Goal: Navigation & Orientation: Find specific page/section

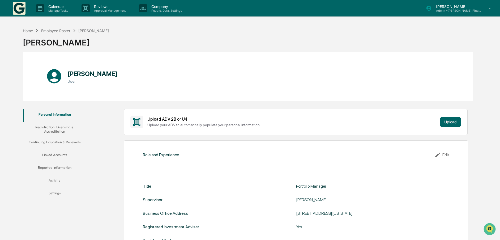
drag, startPoint x: 352, startPoint y: 11, endPoint x: 303, endPoint y: 8, distance: 49.2
click at [226, 44] on div "Home Employee Roster David Rauch David Rauch" at bounding box center [248, 38] width 450 height 27
click at [18, 10] on img at bounding box center [19, 8] width 13 height 13
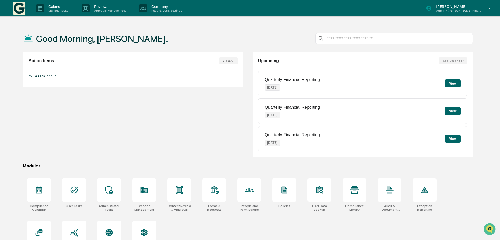
drag, startPoint x: 172, startPoint y: 118, endPoint x: 234, endPoint y: 121, distance: 62.5
click at [172, 118] on div "Action Items View All You're all caught up!" at bounding box center [133, 104] width 220 height 105
